Goal: Find specific fact: Find specific fact

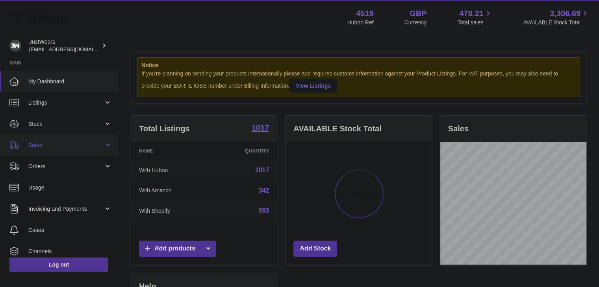
scroll to position [123, 146]
click at [48, 126] on span "Stock" at bounding box center [65, 123] width 75 height 7
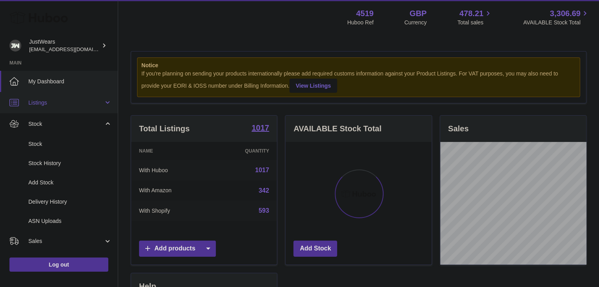
click at [49, 109] on link "Listings" at bounding box center [59, 102] width 118 height 21
click at [54, 139] on span "Listings with Huboo" at bounding box center [69, 142] width 83 height 7
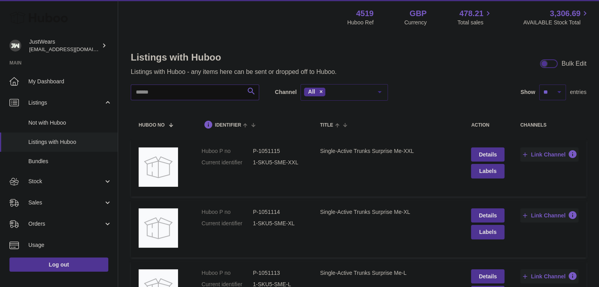
click at [190, 95] on input "text" at bounding box center [195, 93] width 128 height 16
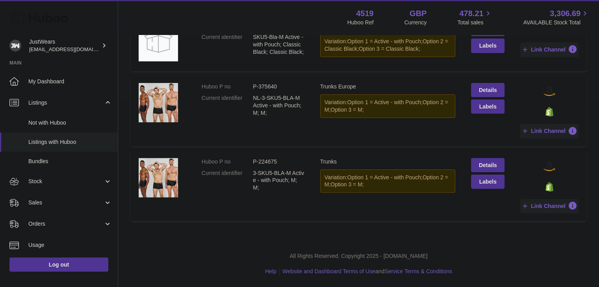
scroll to position [189, 0]
type input "**********"
click at [265, 163] on dd "P-224675" at bounding box center [278, 161] width 51 height 7
copy dd "224675"
